Goal: Task Accomplishment & Management: Complete application form

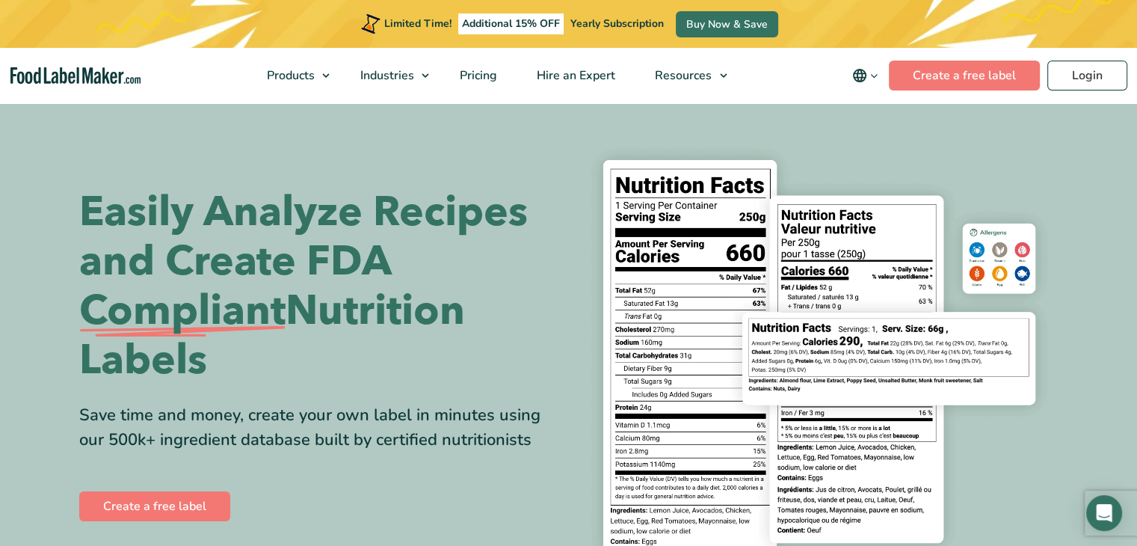
click at [878, 76] on icon "main navigation" at bounding box center [874, 75] width 11 height 11
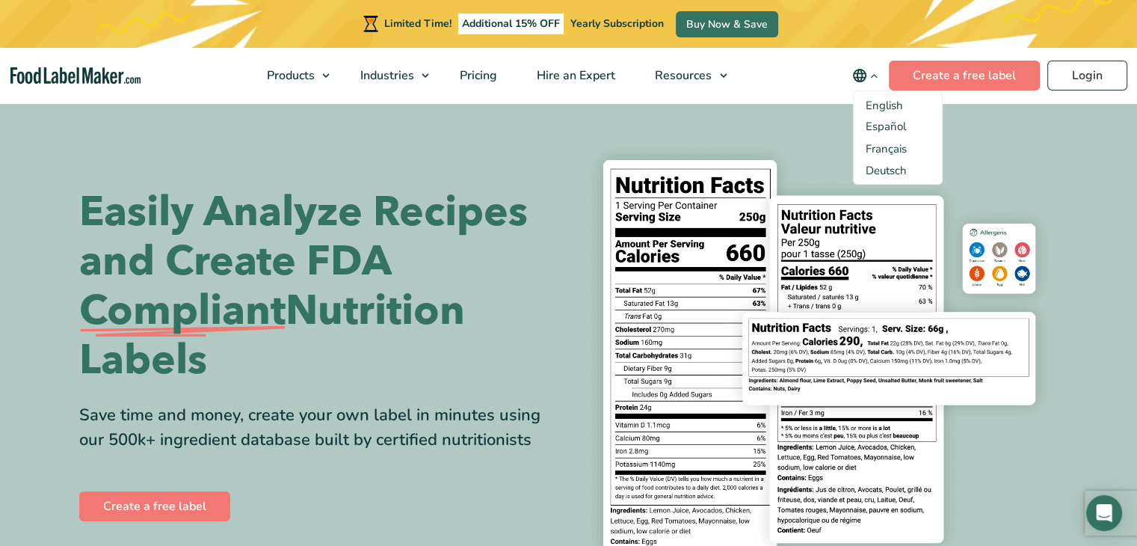
click at [870, 105] on span "English" at bounding box center [884, 105] width 37 height 15
click at [0, 0] on input "English" at bounding box center [0, 0] width 0 height 0
click at [884, 104] on span "English" at bounding box center [884, 105] width 37 height 15
click at [0, 0] on input "English" at bounding box center [0, 0] width 0 height 0
click at [157, 503] on link "Create a free label" at bounding box center [154, 506] width 151 height 30
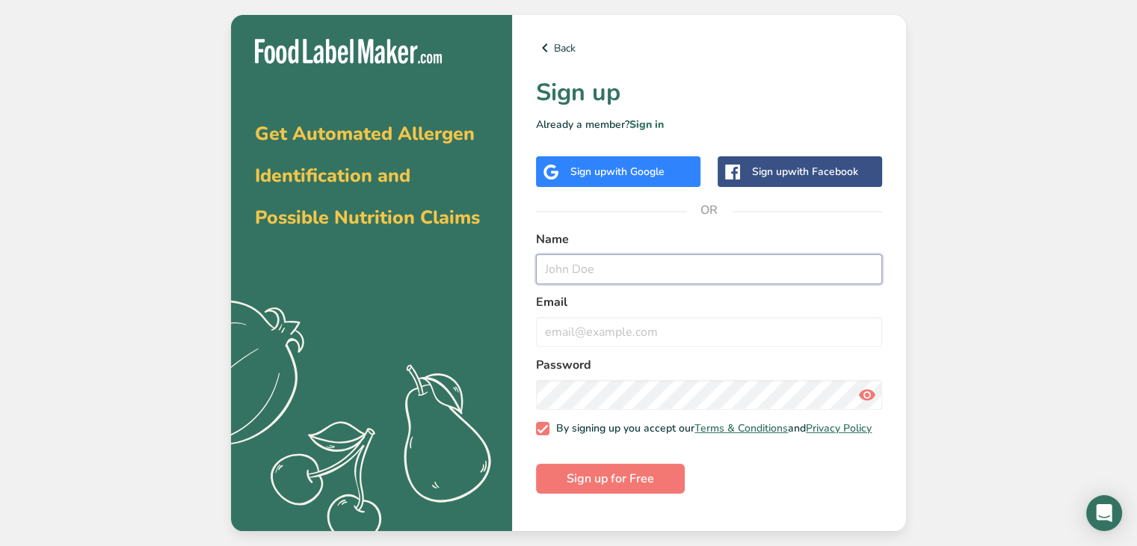
click at [582, 265] on input "text" at bounding box center [709, 269] width 346 height 30
type input "G"
type input "bizsynergy@earthlink.net"
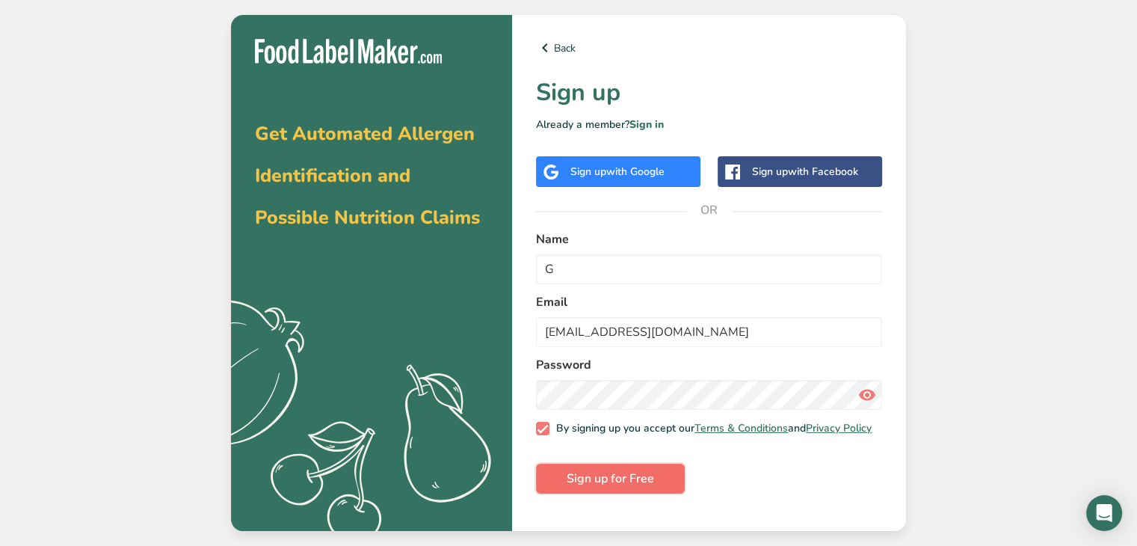
click at [614, 485] on span "Sign up for Free" at bounding box center [610, 478] width 87 height 18
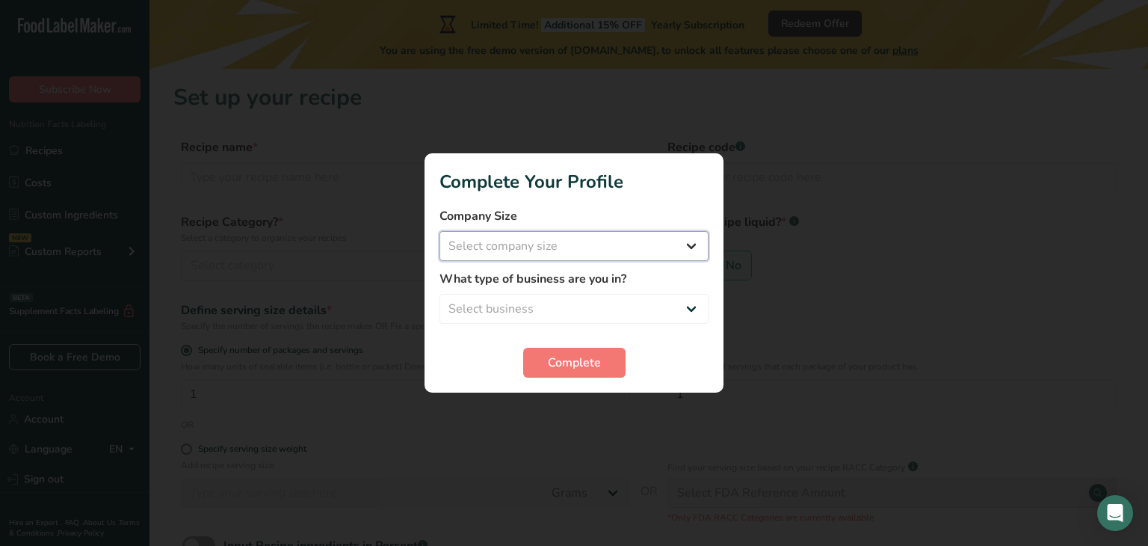
click at [694, 245] on select "Select company size Fewer than 10 Employees 10 to 50 Employees 51 to 500 Employ…" at bounding box center [574, 246] width 269 height 30
click at [582, 351] on button "Complete" at bounding box center [574, 363] width 102 height 30
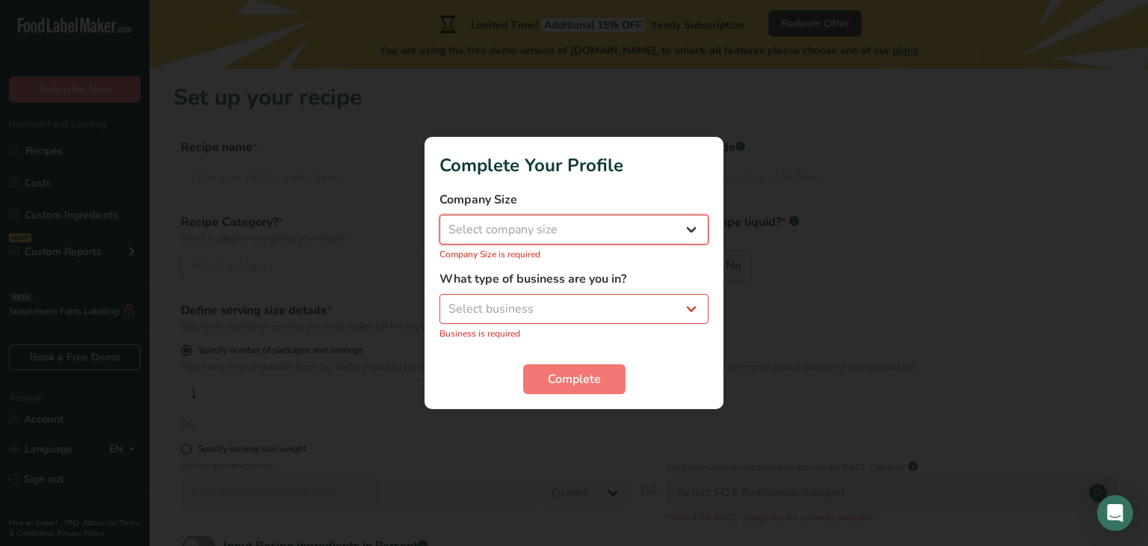
click at [691, 230] on select "Select company size Fewer than 10 Employees 10 to 50 Employees 51 to 500 Employ…" at bounding box center [574, 230] width 269 height 30
select select "1"
click at [440, 222] on select "Select company size Fewer than 10 Employees 10 to 50 Employees 51 to 500 Employ…" at bounding box center [574, 230] width 269 height 30
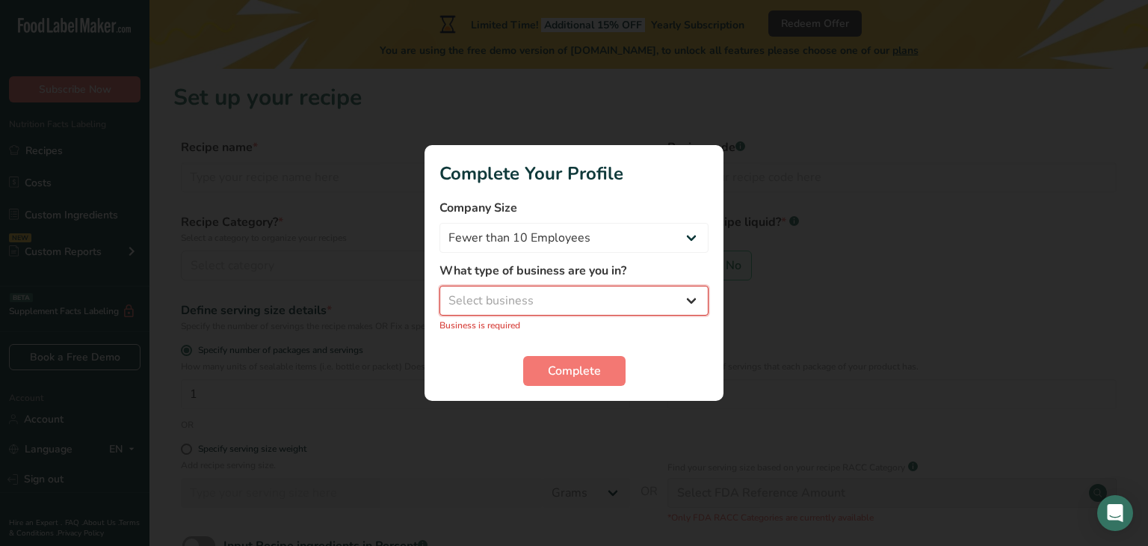
click at [689, 305] on select "Select business Packaged Food Manufacturer Restaurant & Cafe Bakery Meal Plans …" at bounding box center [574, 301] width 269 height 30
select select "8"
click at [440, 293] on select "Select business Packaged Food Manufacturer Restaurant & Cafe Bakery Meal Plans …" at bounding box center [574, 301] width 269 height 30
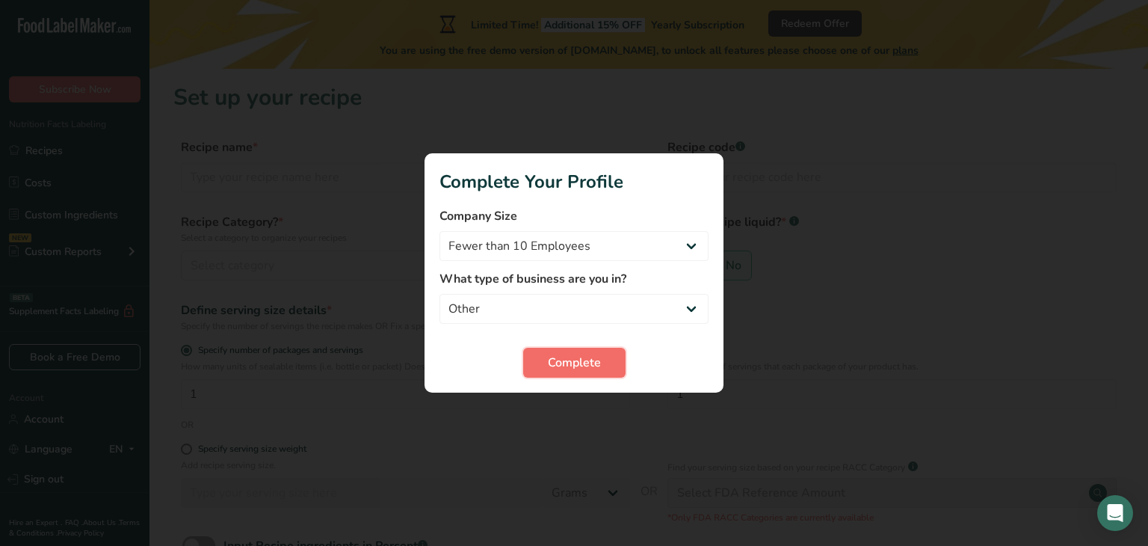
click at [598, 357] on span "Complete" at bounding box center [574, 363] width 53 height 18
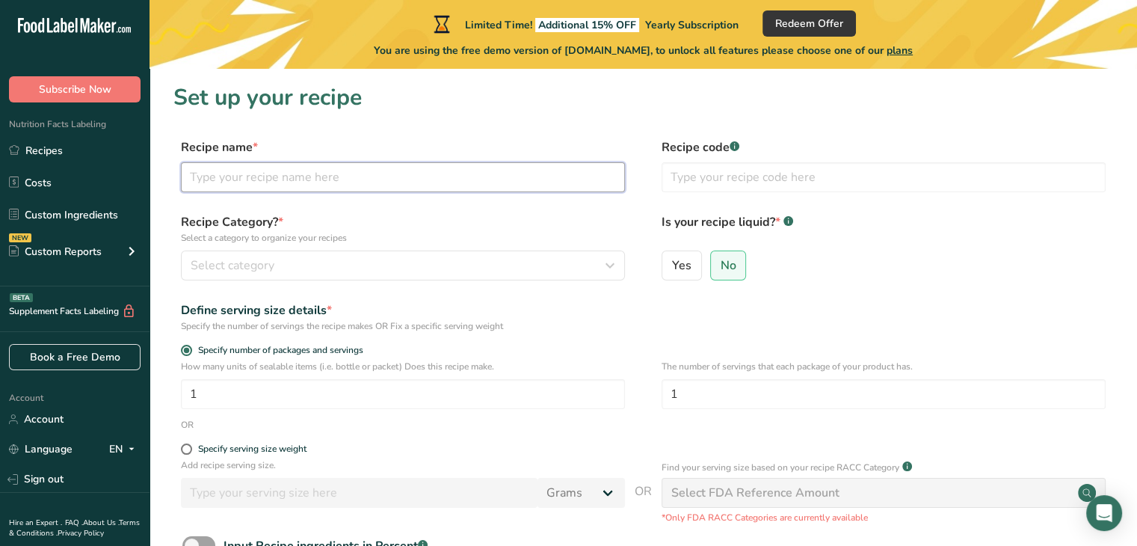
click at [395, 172] on input "text" at bounding box center [403, 177] width 444 height 30
type input "Cole Slaw"
click at [613, 265] on icon "button" at bounding box center [610, 265] width 18 height 27
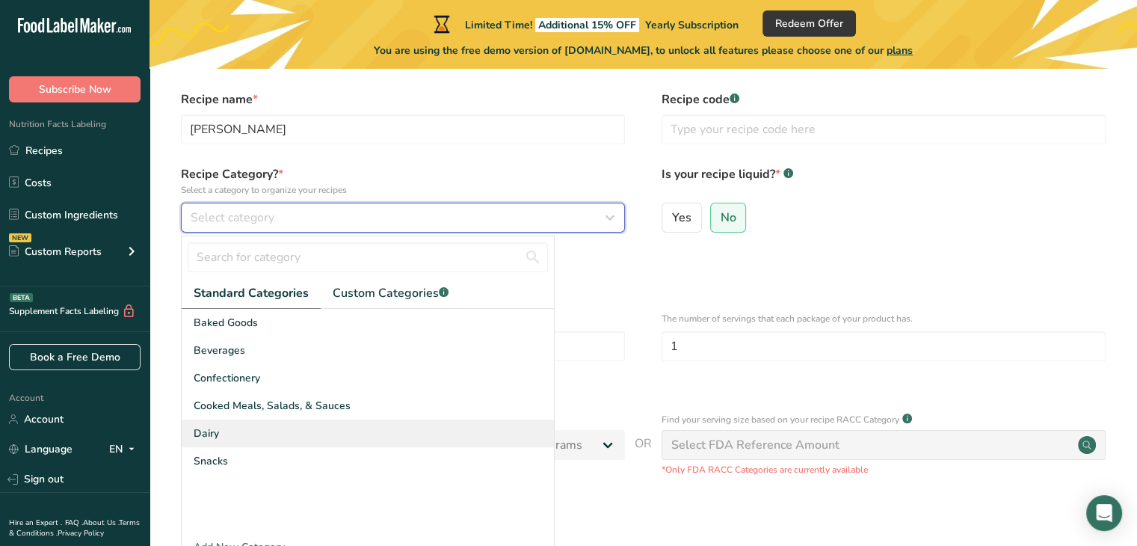
scroll to position [75, 0]
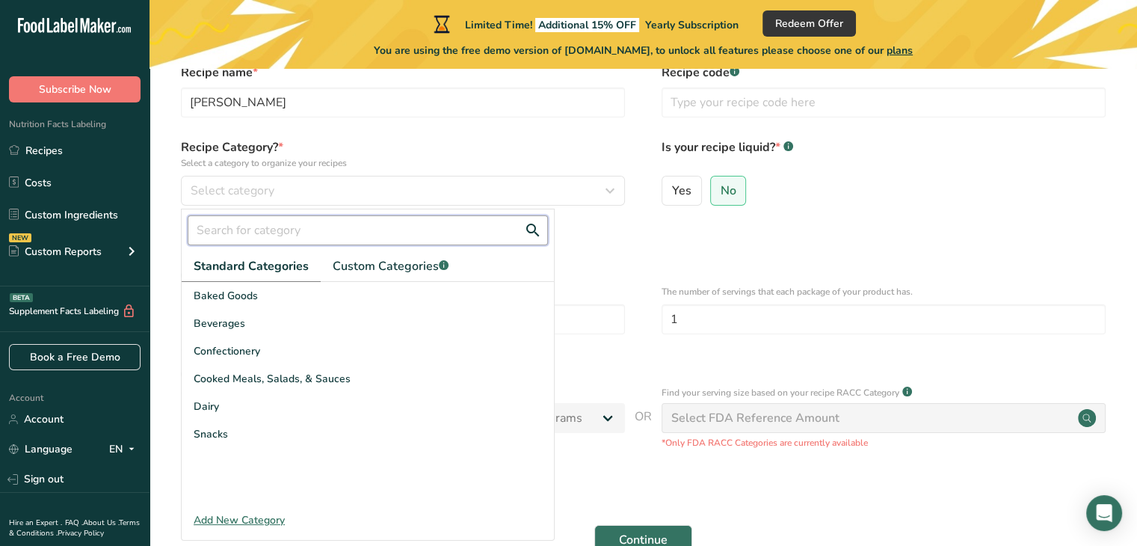
click at [514, 229] on input "text" at bounding box center [368, 230] width 360 height 30
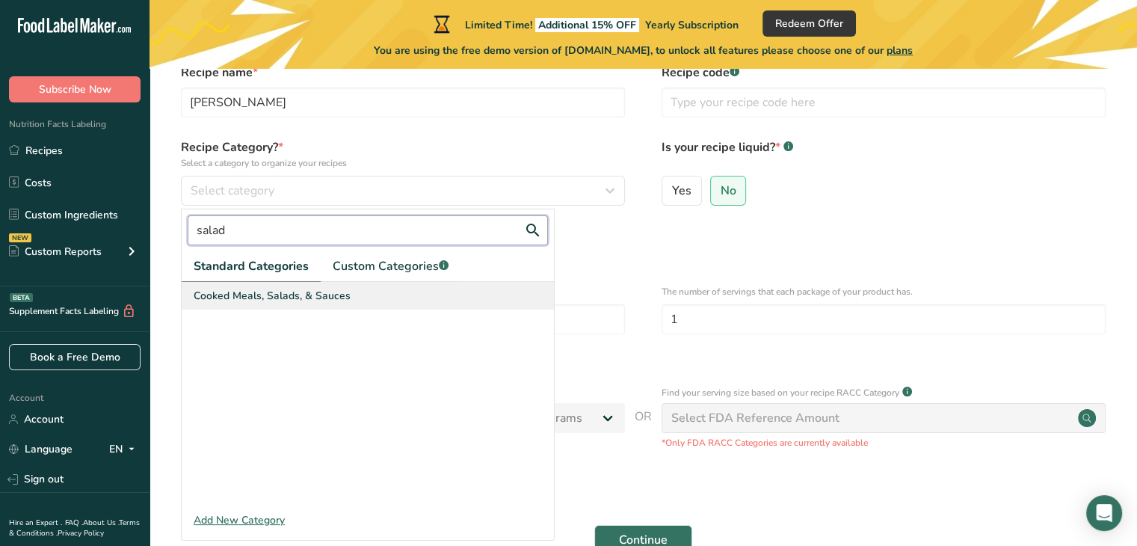
type input "salad"
click at [303, 303] on div "Cooked Meals, Salads, & Sauces" at bounding box center [368, 296] width 372 height 28
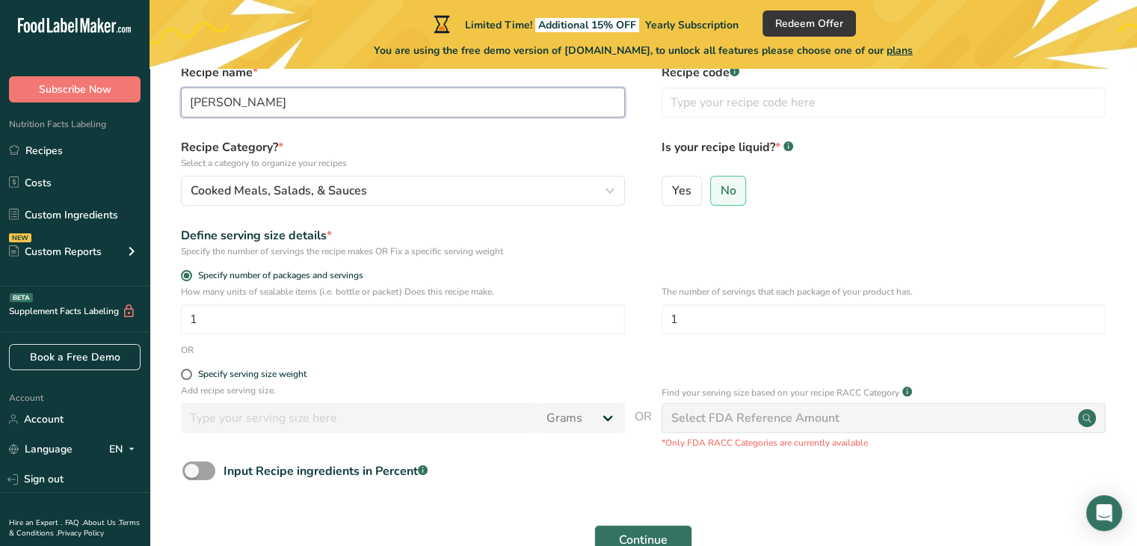
click at [280, 100] on input "Cole Slaw" at bounding box center [403, 102] width 444 height 30
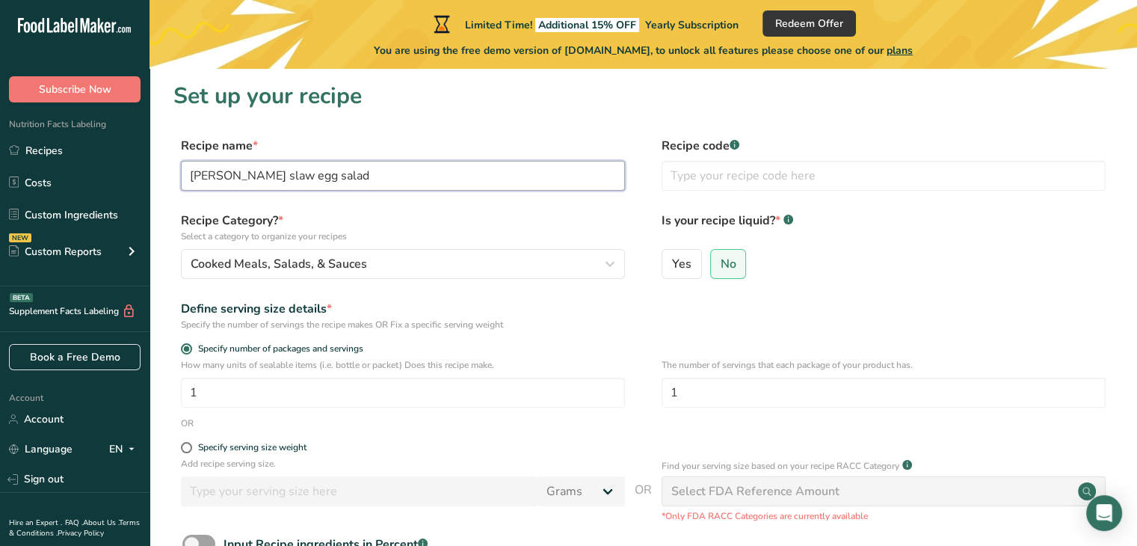
scroll to position [0, 0]
type input "Cole slaw egg salad"
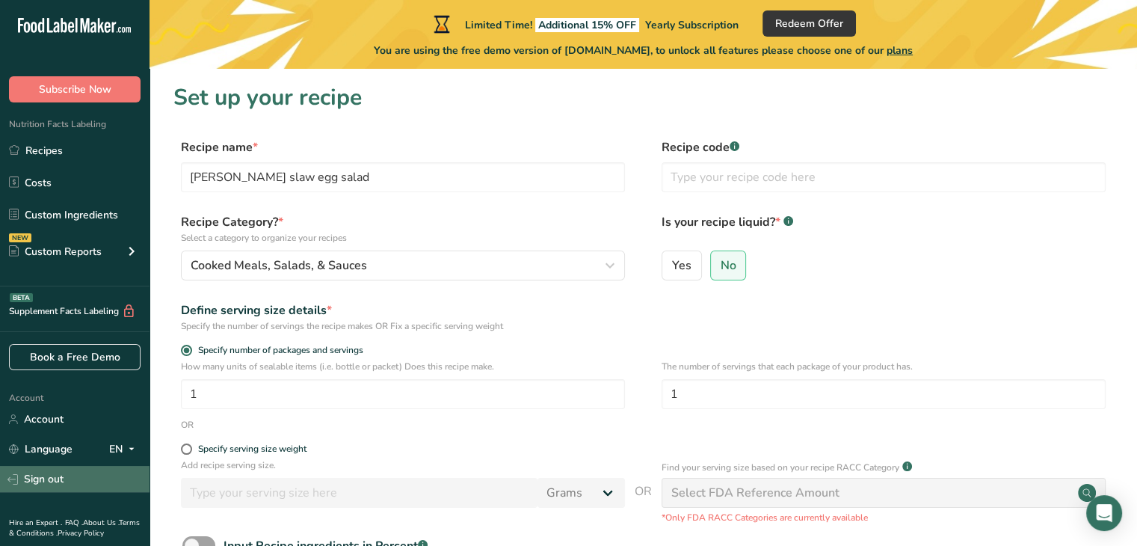
click at [52, 473] on link "Sign out" at bounding box center [75, 479] width 150 height 26
